Goal: Information Seeking & Learning: Learn about a topic

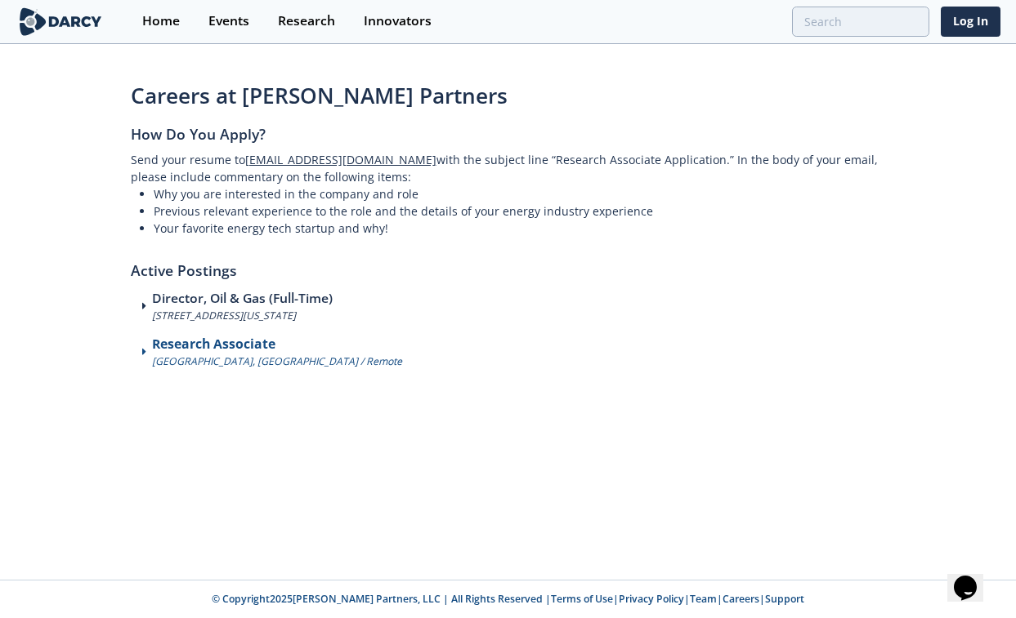
click at [204, 338] on h3 "Research Associate" at bounding box center [277, 345] width 250 height 20
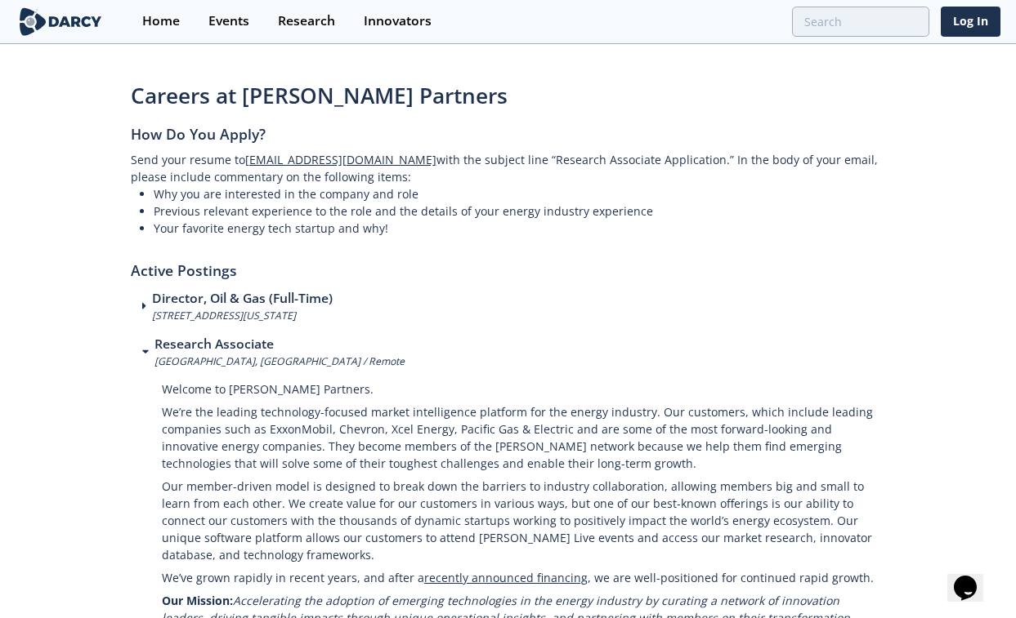
click at [412, 237] on h2 "Active Postings" at bounding box center [508, 263] width 755 height 53
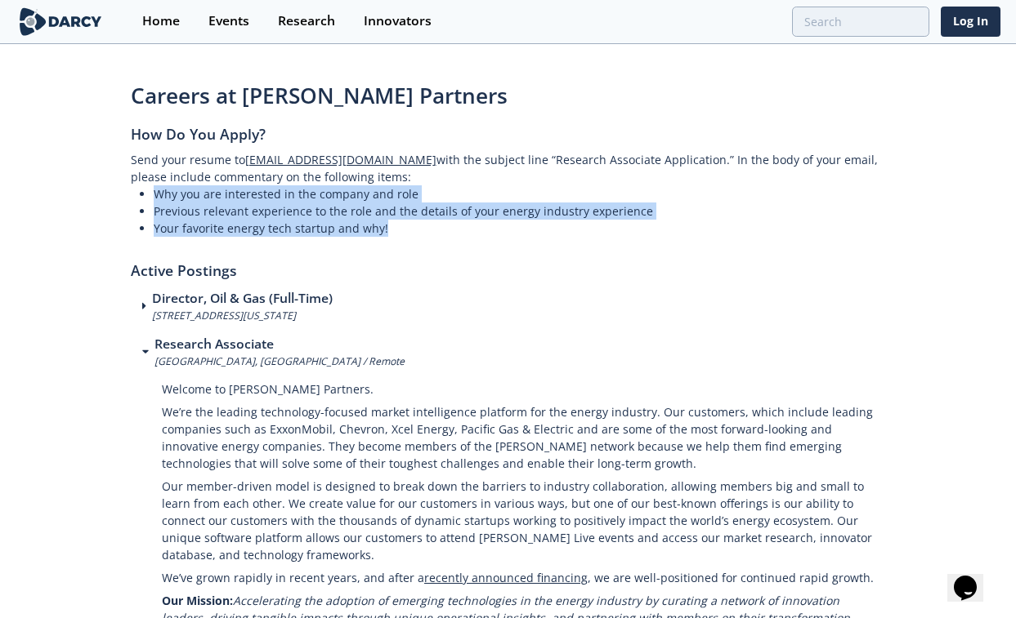
drag, startPoint x: 427, startPoint y: 228, endPoint x: 116, endPoint y: 188, distance: 313.8
copy ul "Why you are interested in the company and role Previous relevant experience to …"
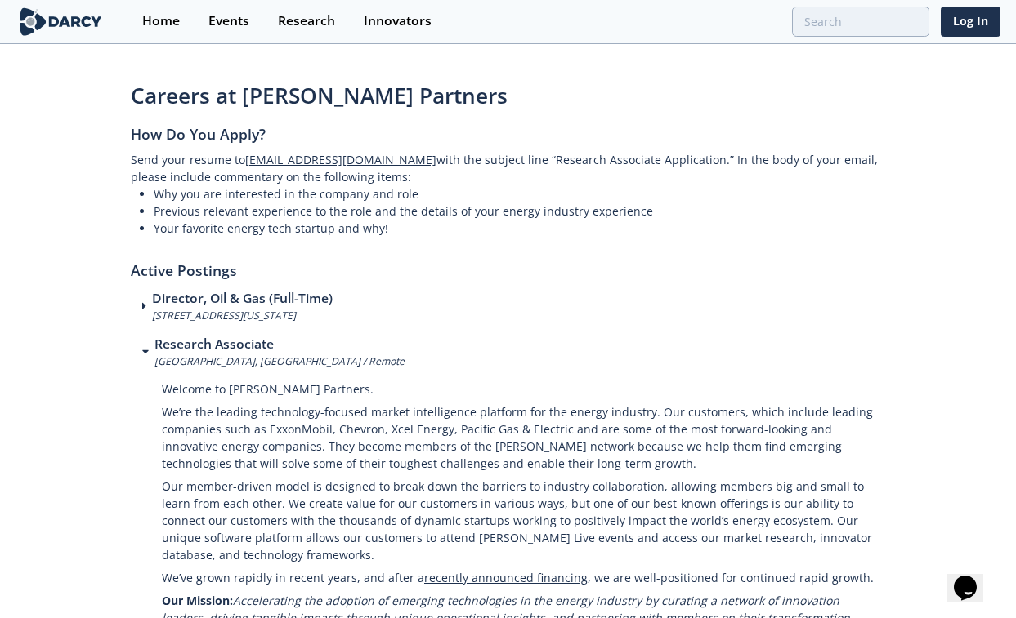
drag, startPoint x: 578, startPoint y: 230, endPoint x: 522, endPoint y: 221, distance: 57.1
click at [530, 222] on li "Your favorite energy tech startup and why!" at bounding box center [520, 228] width 732 height 17
click at [218, 292] on h3 "Director, Oil & Gas (Full-Time)" at bounding box center [246, 299] width 189 height 20
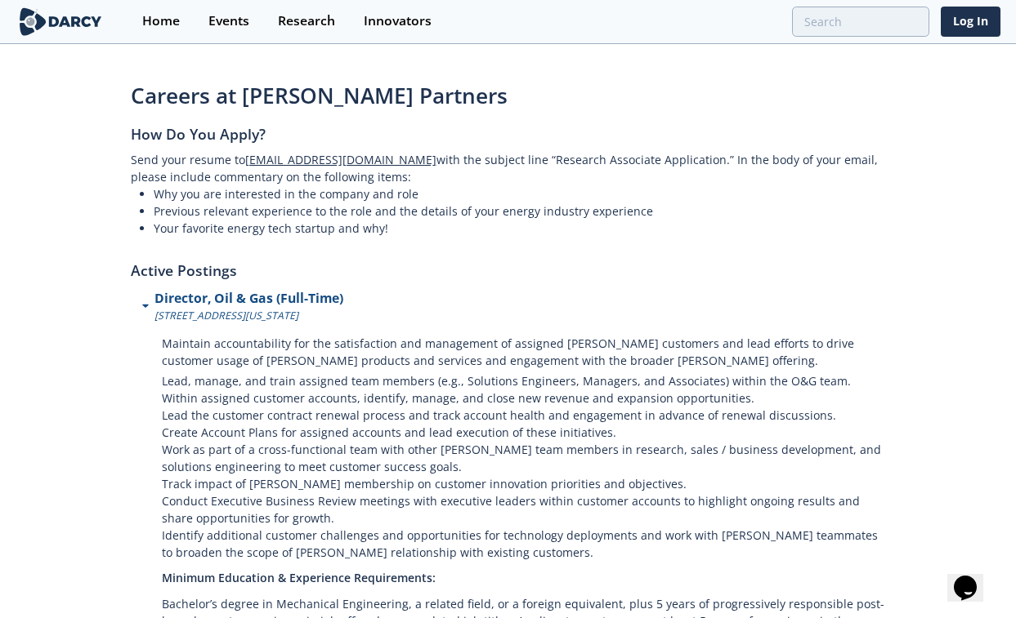
click at [218, 292] on h3 "Director, Oil & Gas (Full-Time)" at bounding box center [248, 299] width 189 height 20
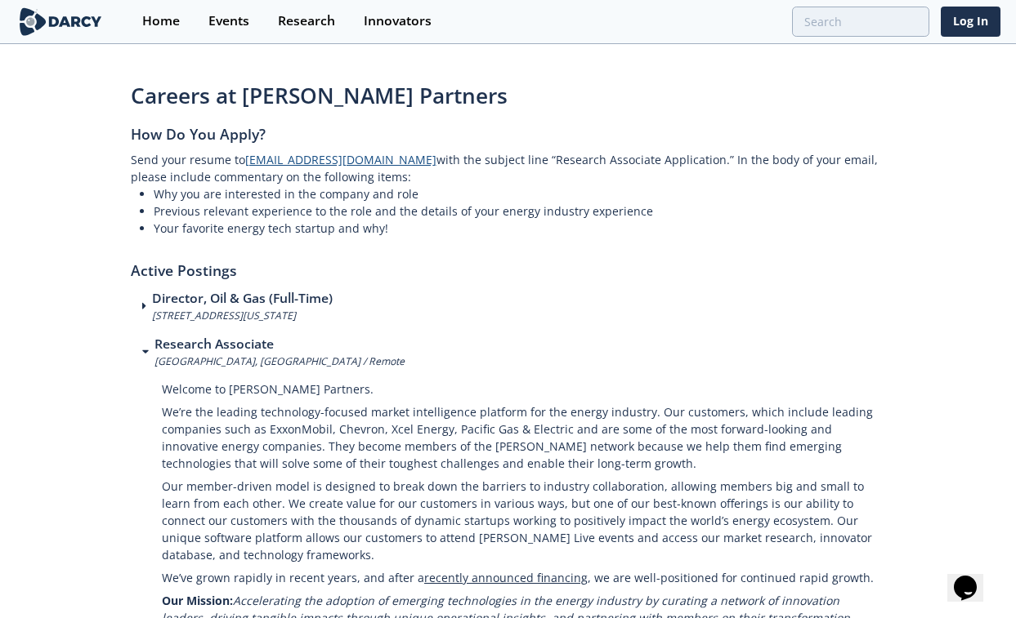
drag, startPoint x: 422, startPoint y: 158, endPoint x: 248, endPoint y: 158, distance: 174.0
click at [248, 158] on p "Send your resume to [EMAIL_ADDRESS][DOMAIN_NAME] with the subject line “Researc…" at bounding box center [508, 168] width 755 height 34
copy p "[EMAIL_ADDRESS][DOMAIN_NAME]"
drag, startPoint x: 538, startPoint y: 157, endPoint x: 700, endPoint y: 158, distance: 162.6
click at [700, 158] on p "Send your resume to [EMAIL_ADDRESS][DOMAIN_NAME] with the subject line “Researc…" at bounding box center [508, 168] width 755 height 34
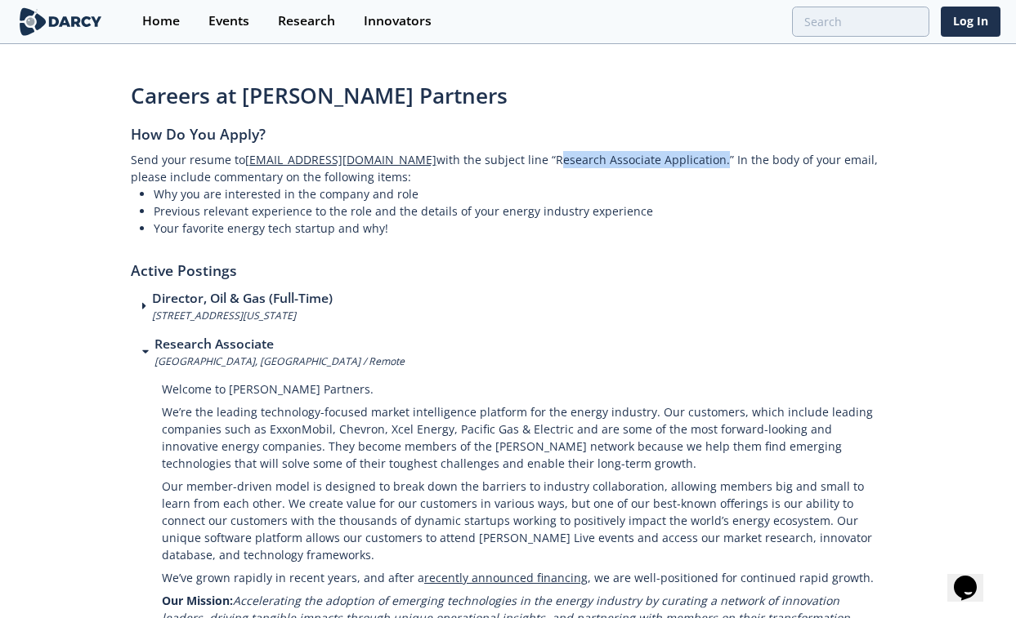
copy p "Research Associate Application"
